Goal: Navigation & Orientation: Understand site structure

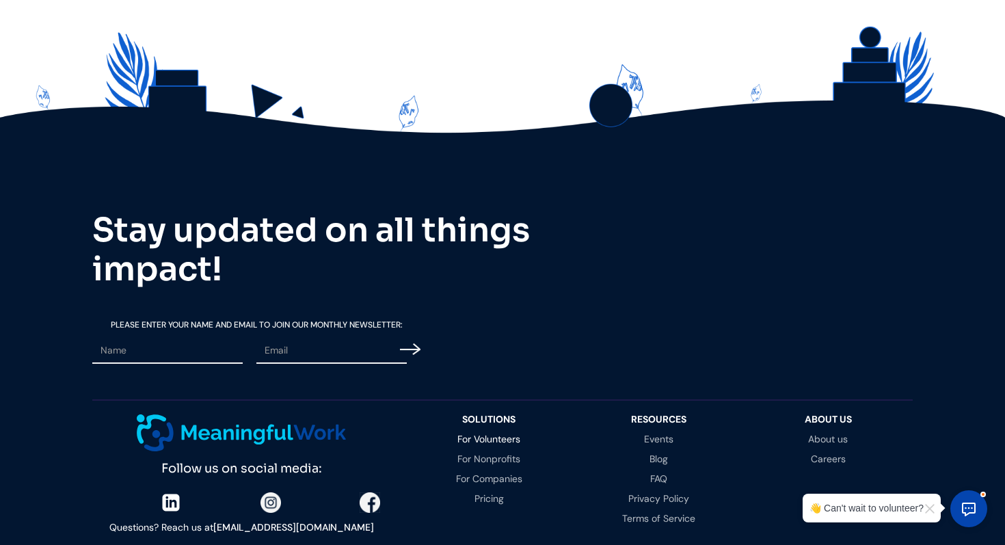
scroll to position [2879, 0]
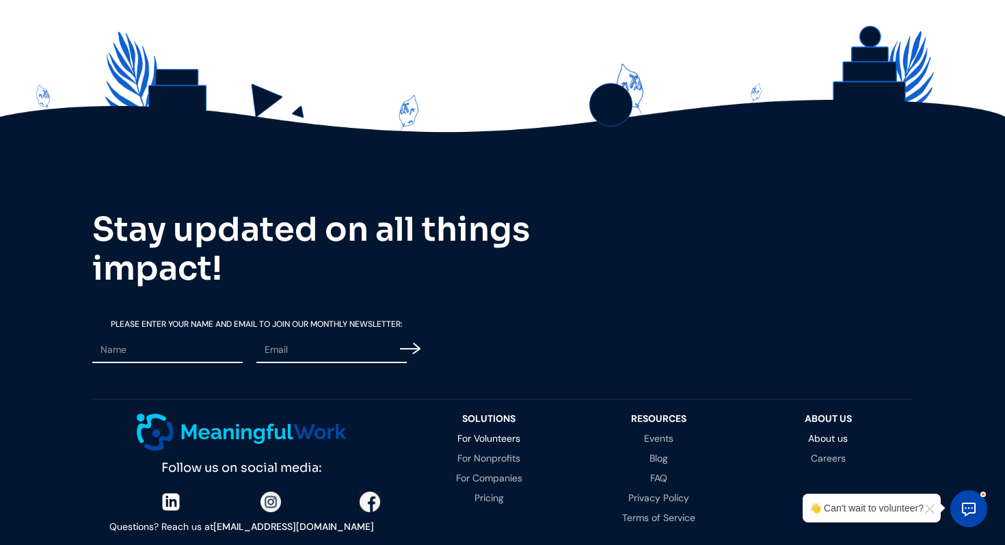
click at [818, 434] on link "About us" at bounding box center [828, 439] width 142 height 10
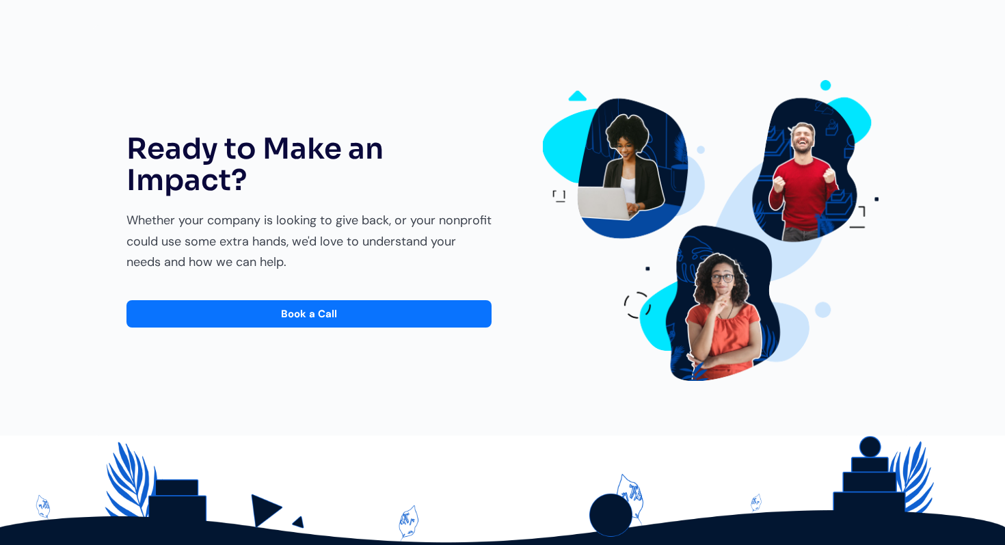
scroll to position [2382, 0]
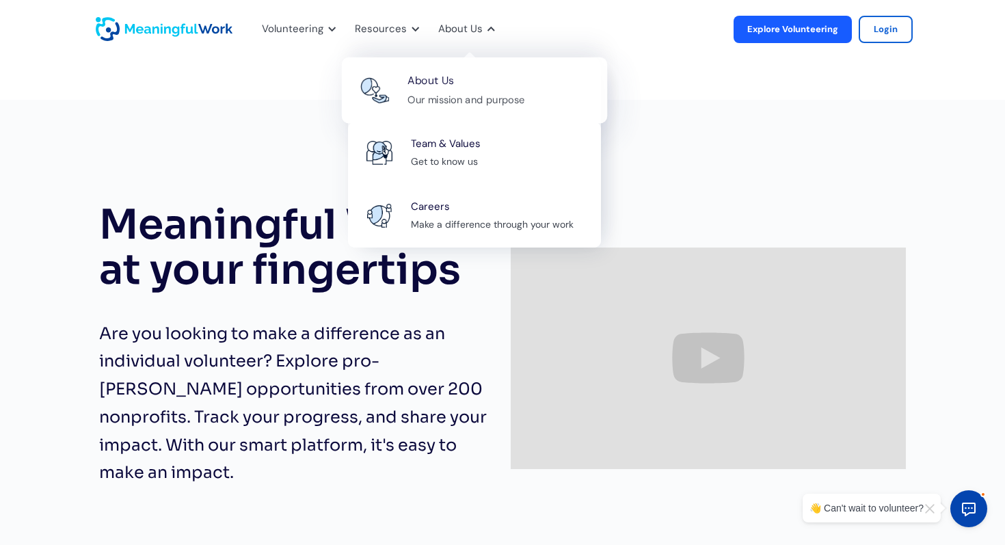
click at [459, 85] on div "About Us Our mission and purpose" at bounding box center [500, 90] width 185 height 37
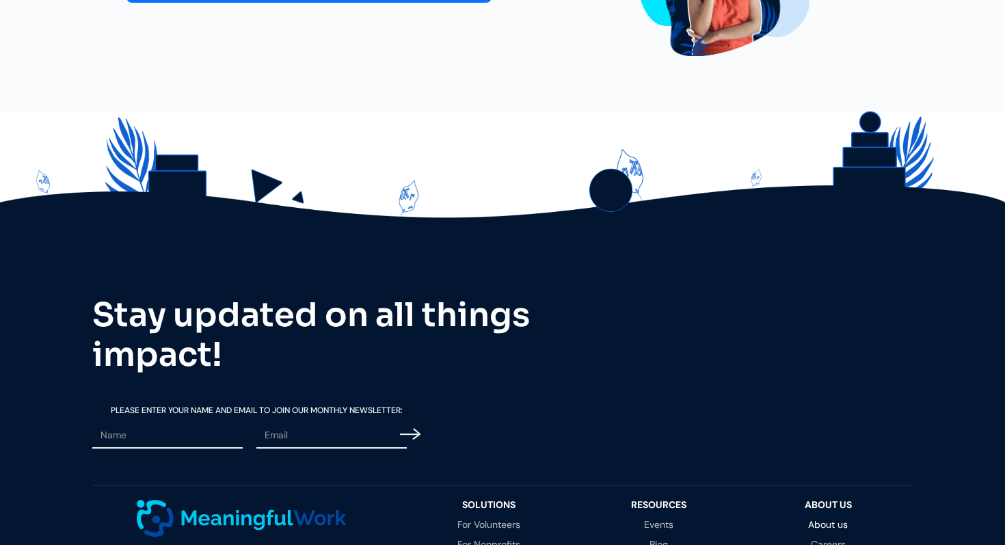
scroll to position [2786, 0]
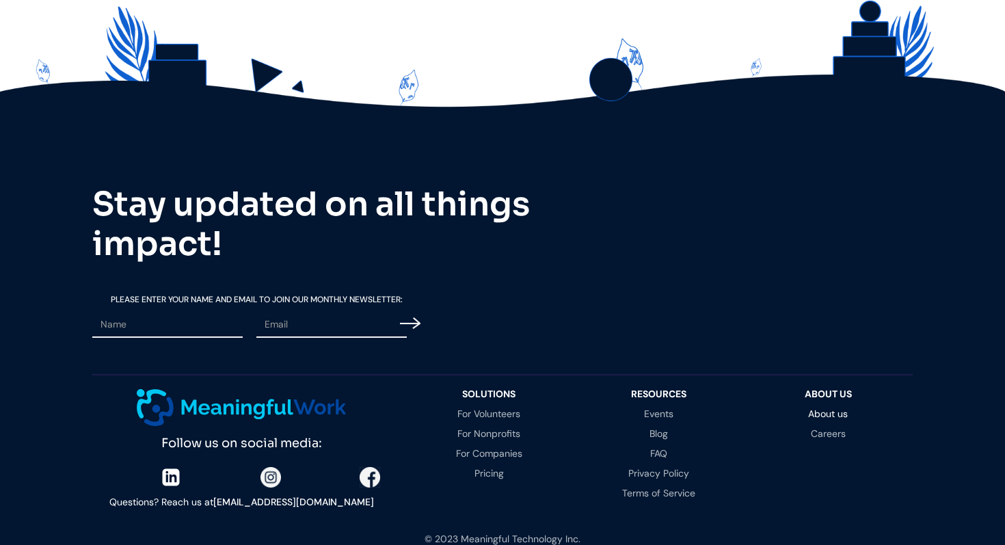
click at [170, 467] on img at bounding box center [171, 477] width 21 height 21
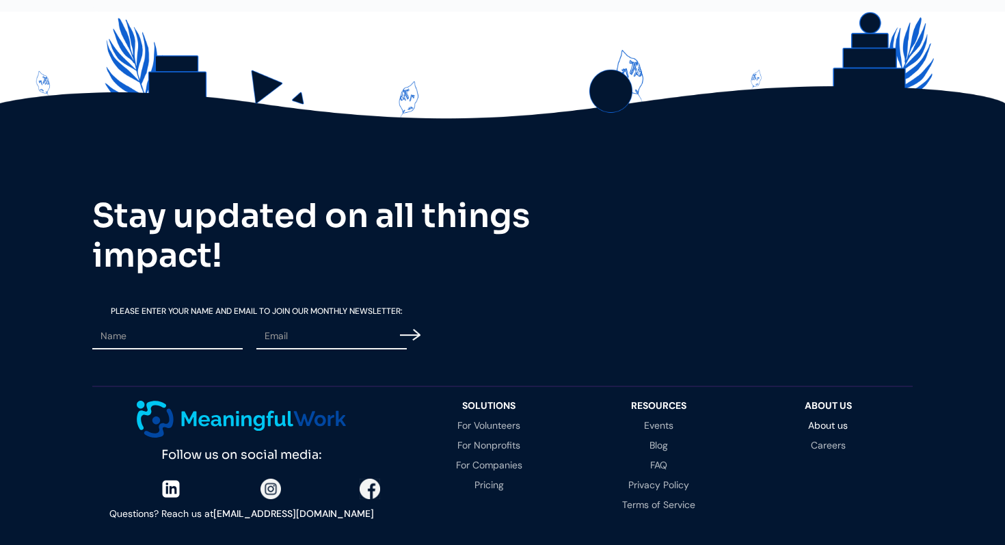
scroll to position [2773, 0]
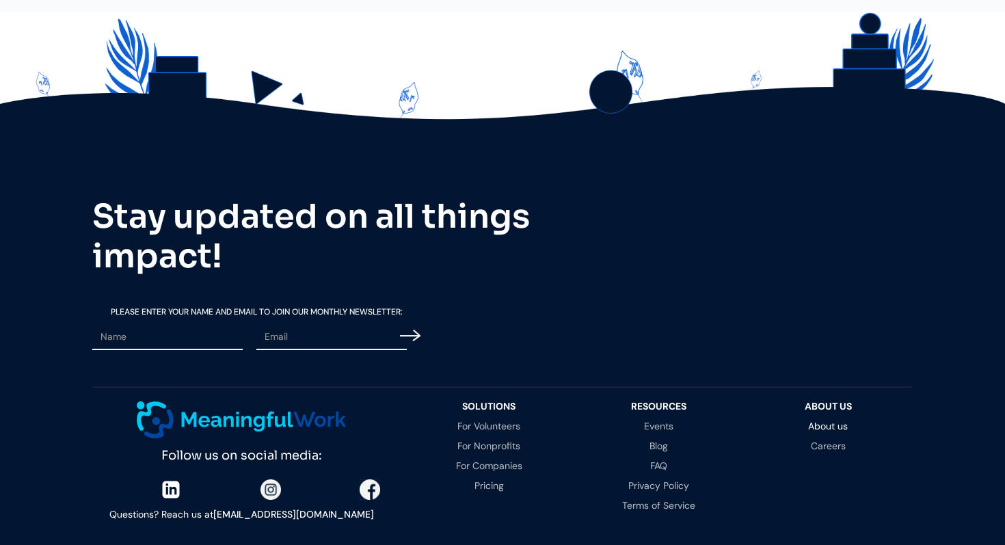
click at [173, 479] on img at bounding box center [171, 489] width 21 height 21
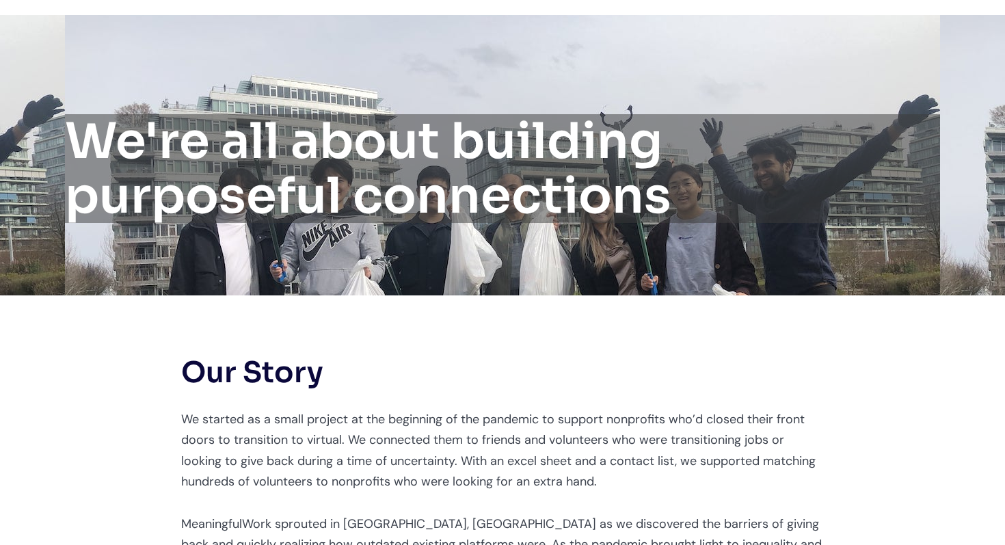
scroll to position [0, 0]
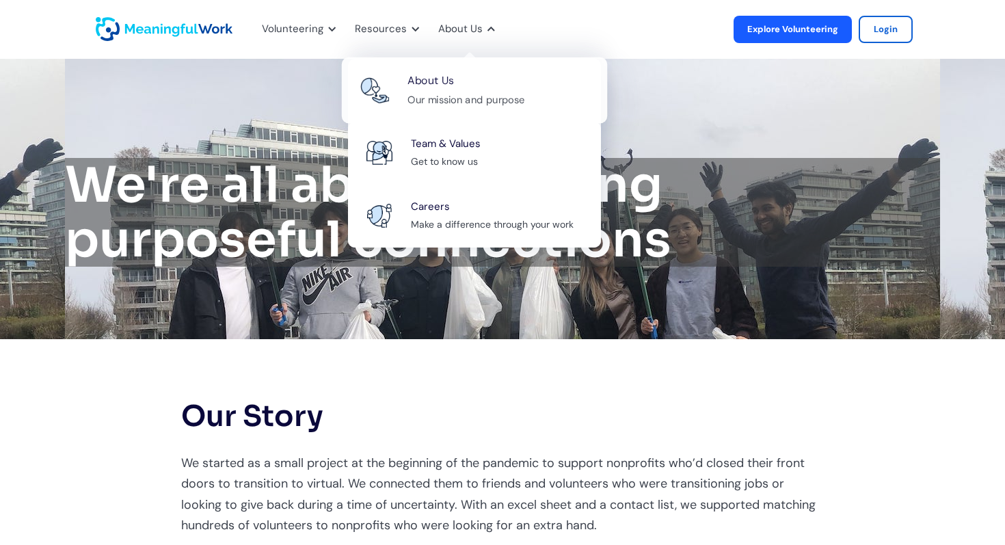
click at [460, 103] on div "Our mission and purpose" at bounding box center [466, 99] width 117 height 17
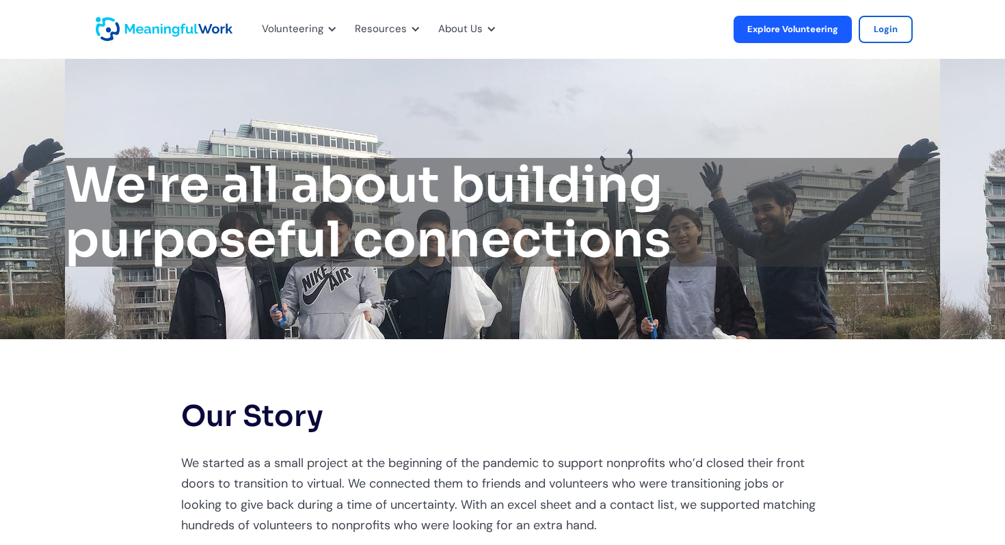
click at [166, 22] on img "home" at bounding box center [164, 29] width 137 height 24
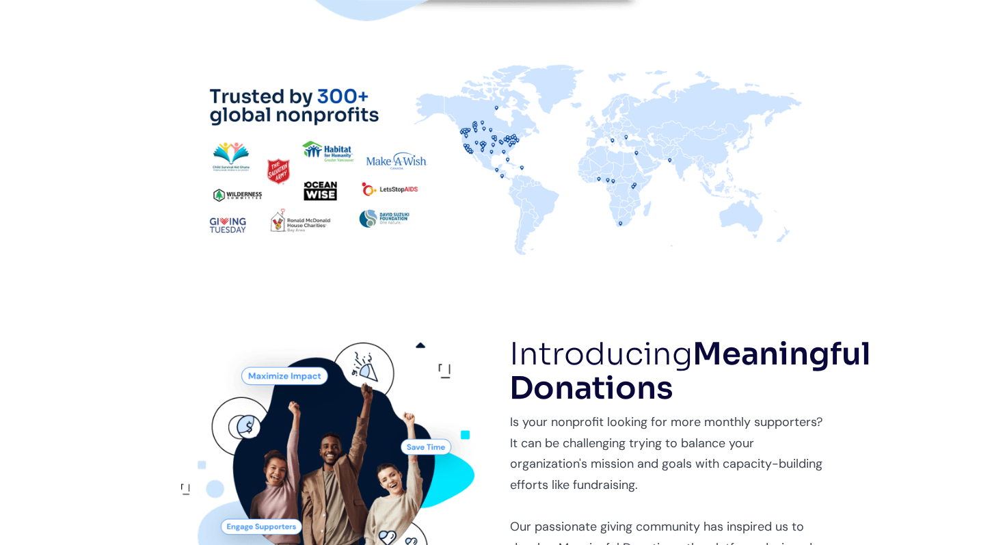
scroll to position [621, 0]
click at [344, 91] on img at bounding box center [502, 158] width 643 height 193
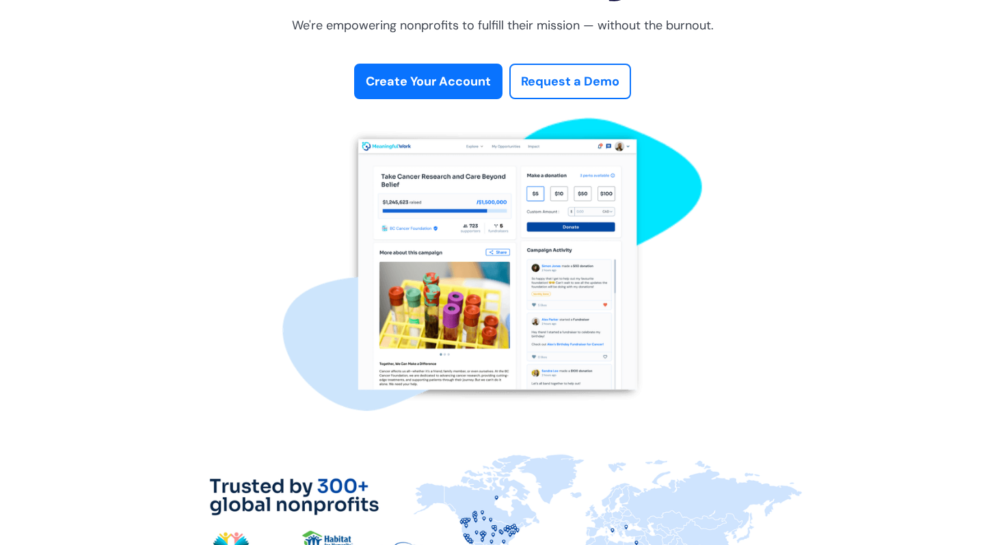
scroll to position [0, 0]
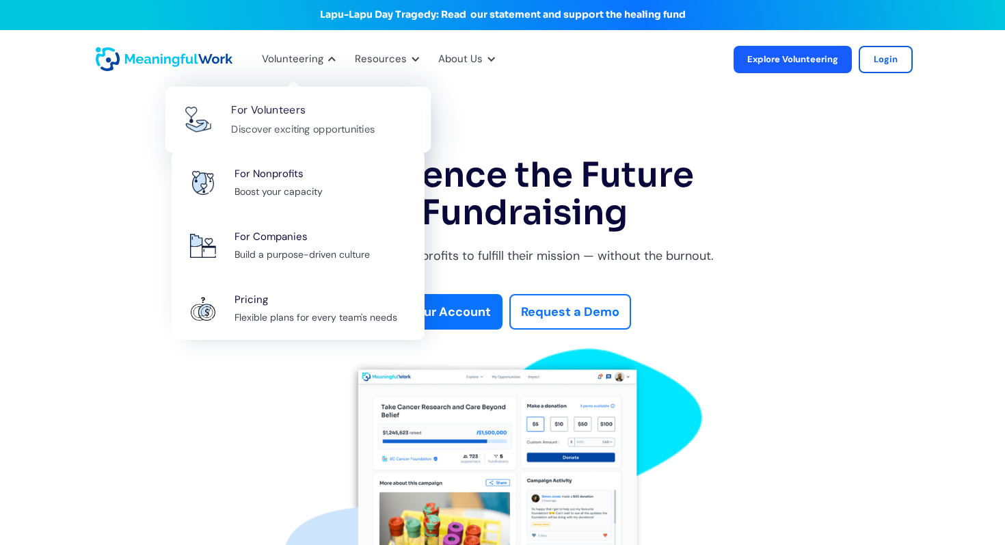
click at [318, 129] on div "Discover exciting opportunities" at bounding box center [303, 129] width 144 height 17
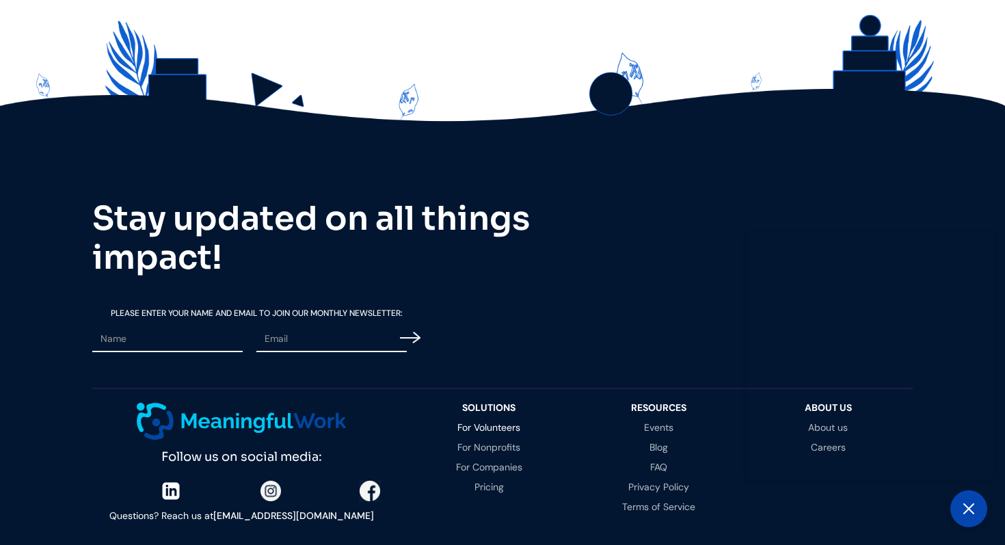
scroll to position [2947, 0]
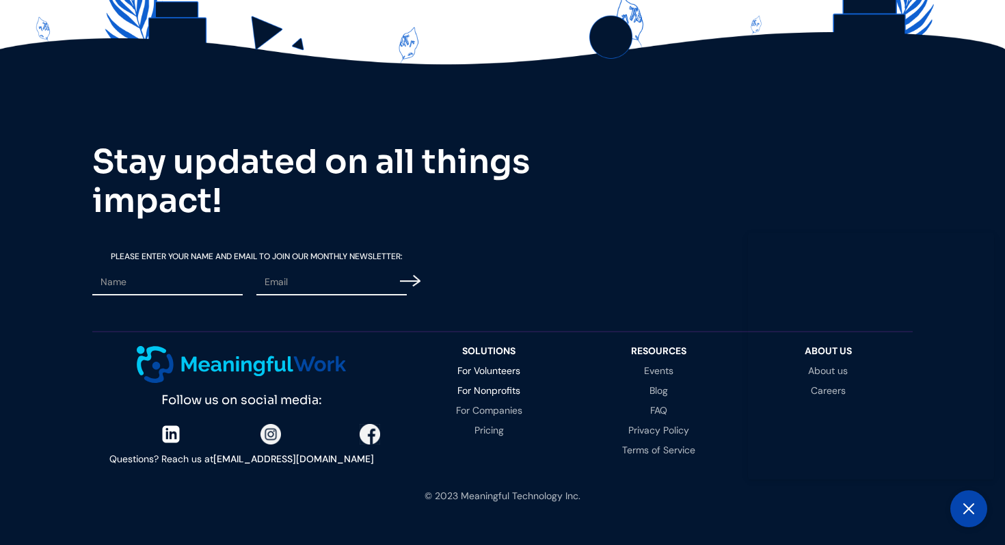
click at [497, 386] on link "For Nonprofits" at bounding box center [489, 391] width 142 height 10
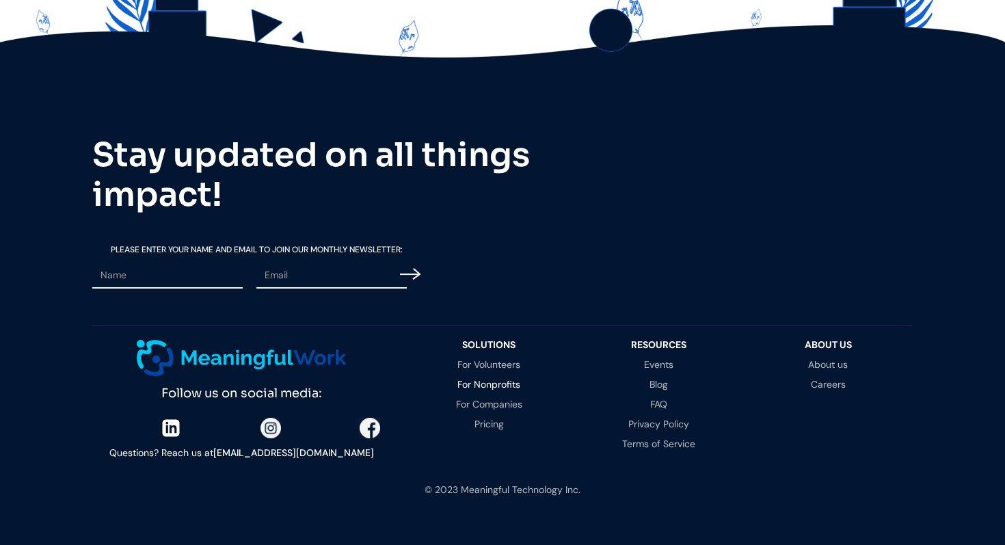
scroll to position [4063, 0]
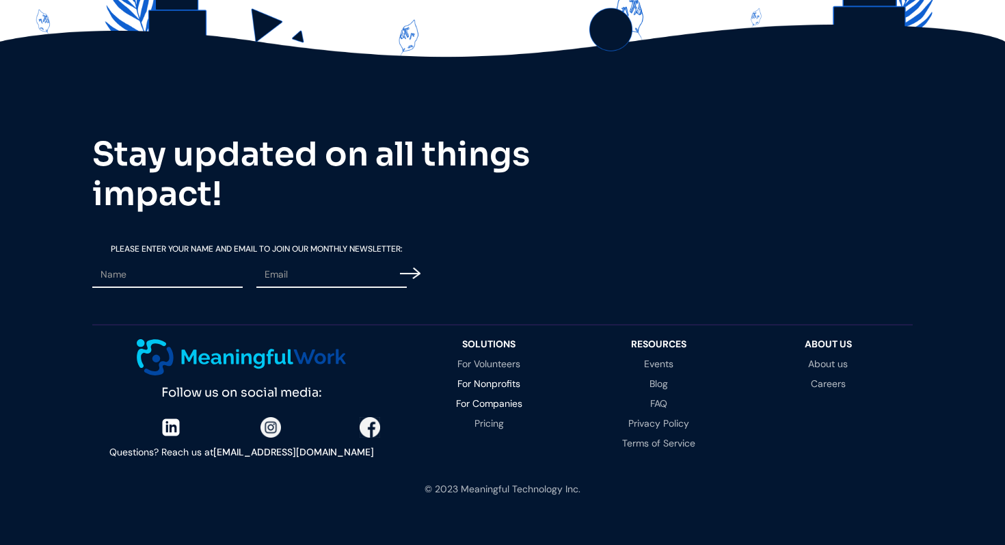
click at [515, 399] on link "For Companies" at bounding box center [489, 404] width 142 height 10
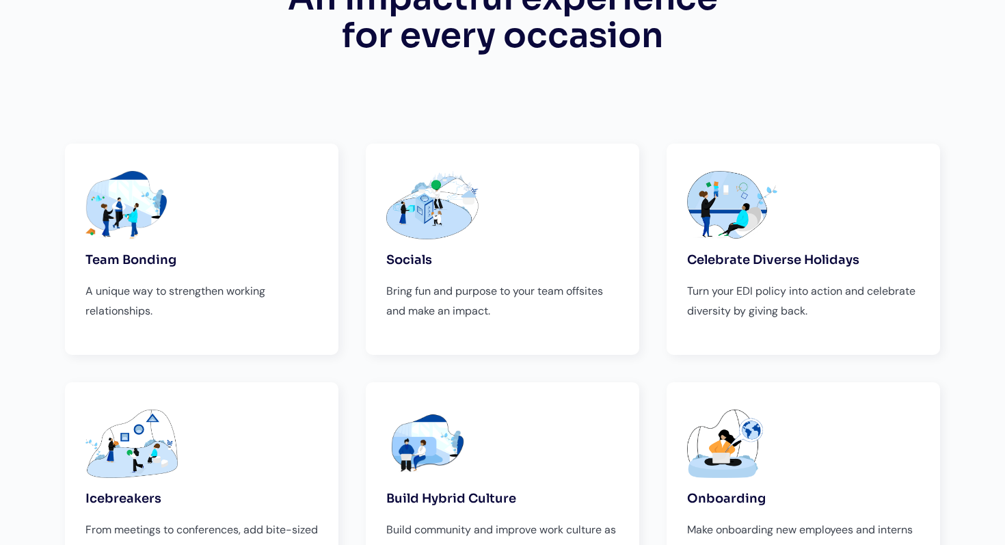
scroll to position [1420, 0]
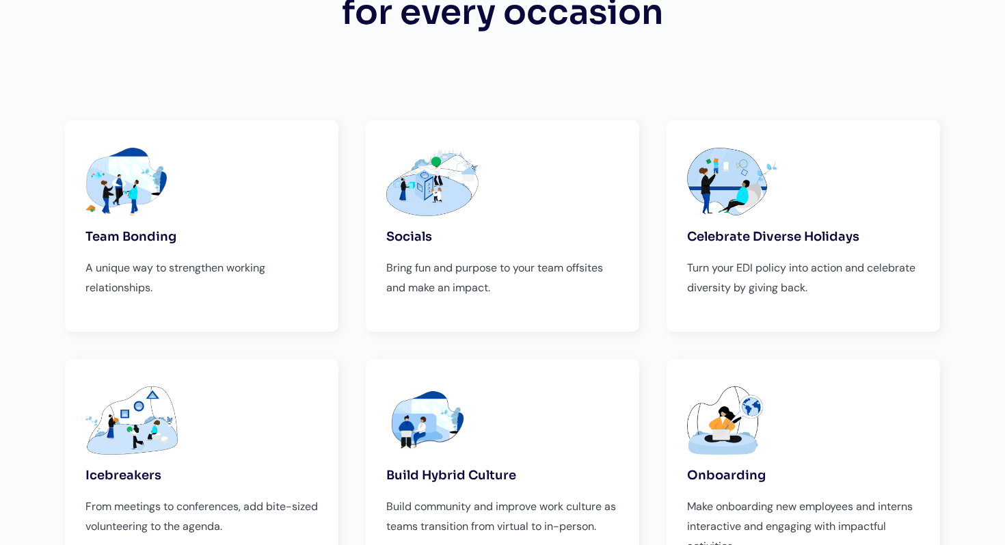
click at [34, 68] on div "An impactful experience for every occasion Team Bonding A unique way to strengt…" at bounding box center [502, 266] width 1005 height 716
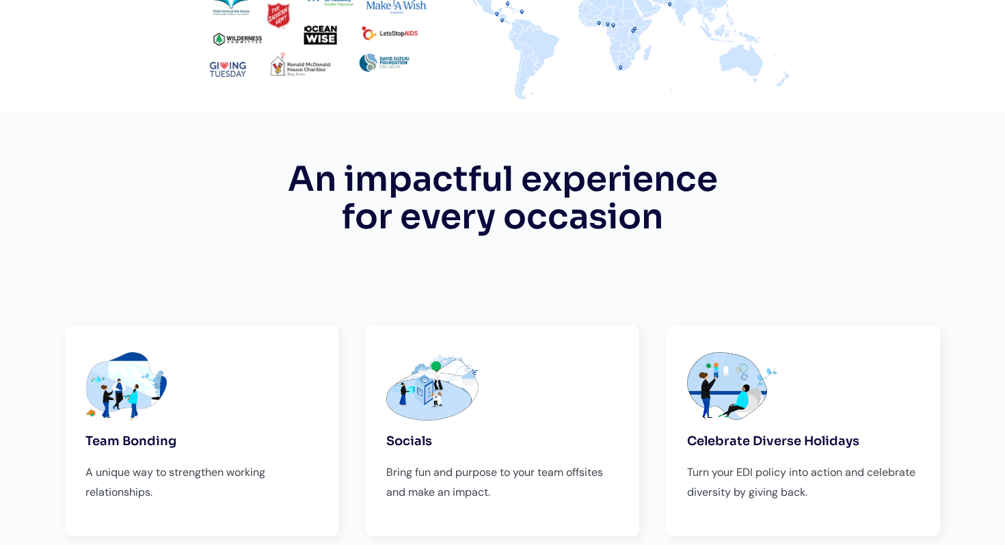
scroll to position [1218, 0]
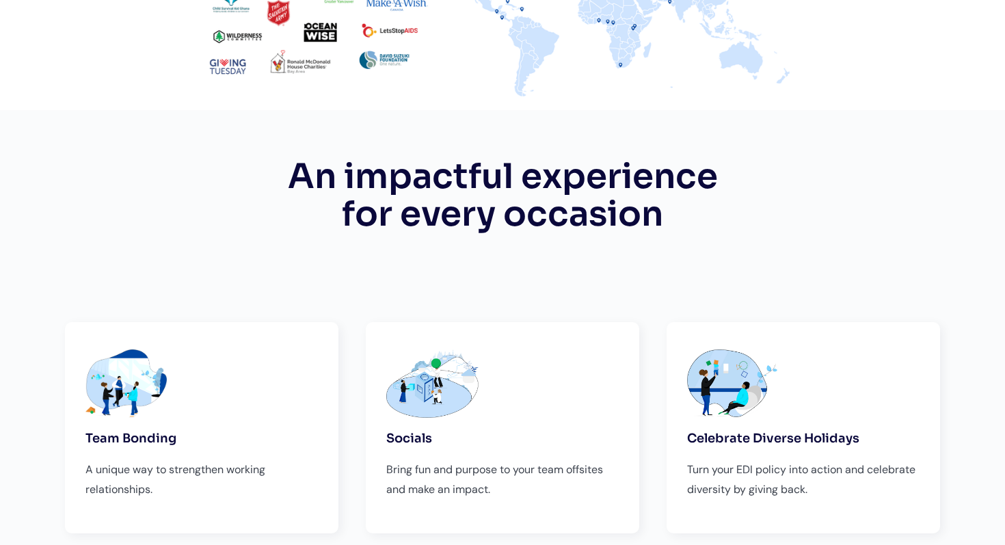
click at [65, 338] on div "Team Bonding A unique way to strengthen working relationships." at bounding box center [202, 427] width 274 height 211
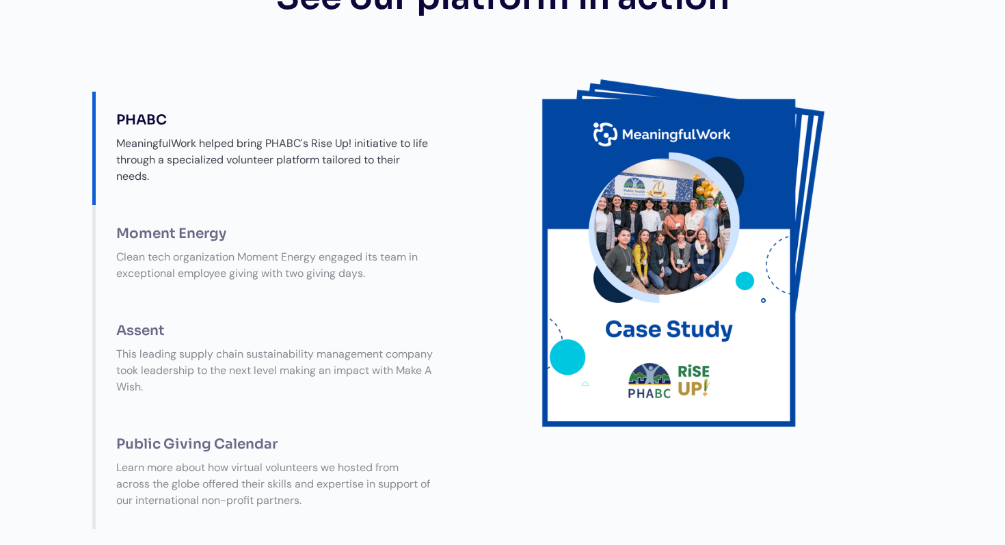
scroll to position [2323, 0]
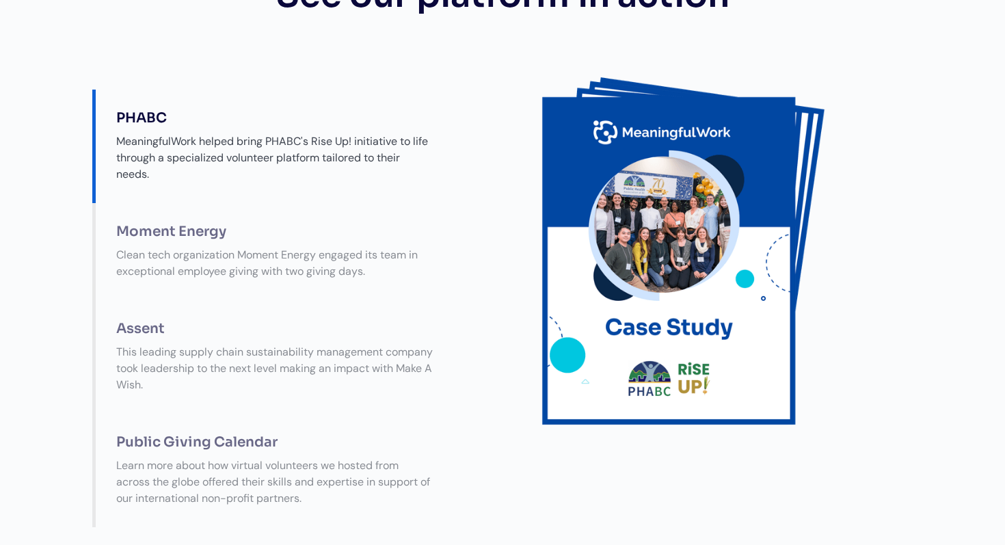
click at [49, 274] on div "See our platform in action Check out our Giving Calendar platform in action! PH…" at bounding box center [502, 265] width 1005 height 715
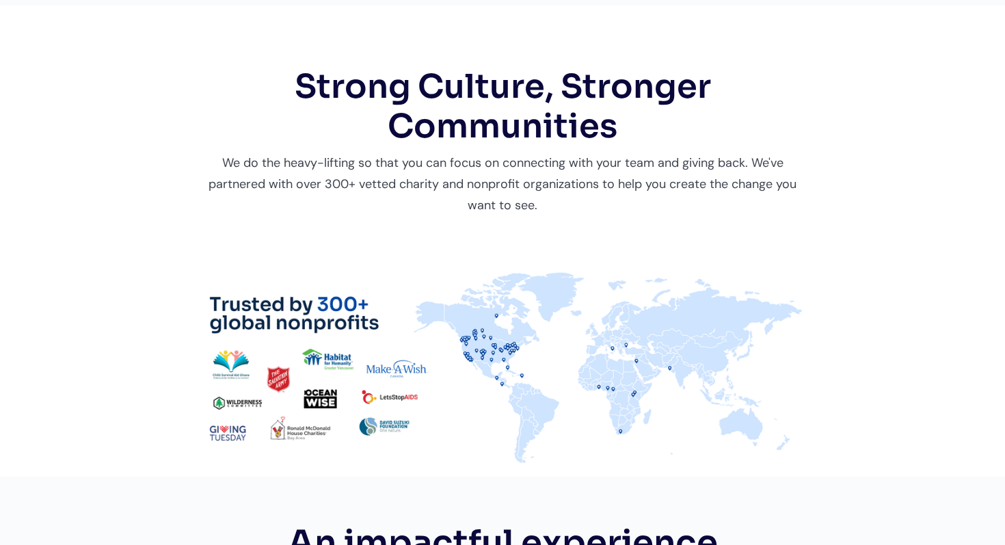
scroll to position [851, 0]
